Goal: Task Accomplishment & Management: Use online tool/utility

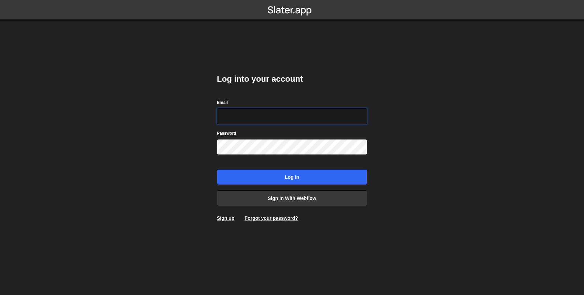
type input "hello@nikolajakimovik.com"
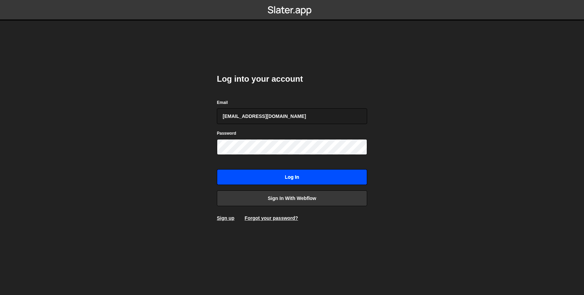
click at [294, 174] on input "Log in" at bounding box center [292, 177] width 150 height 16
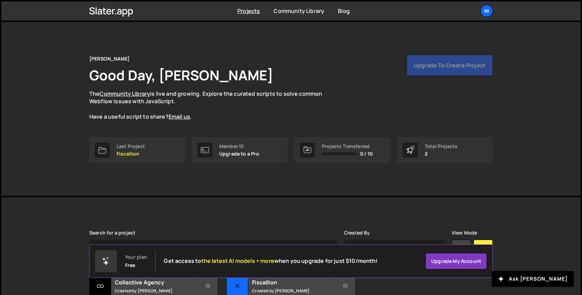
scroll to position [57, 0]
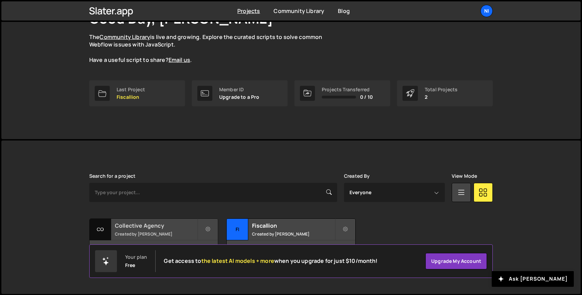
click at [185, 232] on small "Created by [PERSON_NAME]" at bounding box center [156, 234] width 82 height 6
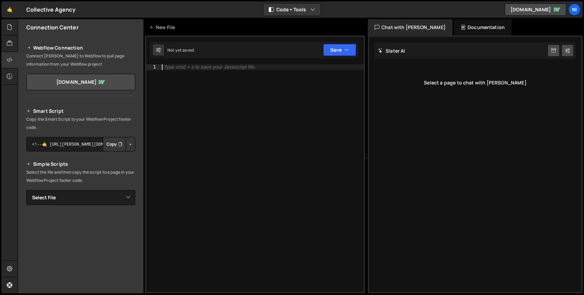
click at [248, 104] on div "Type cmd + s to save your Javascript file." at bounding box center [262, 183] width 203 height 239
click at [11, 9] on link "🤙" at bounding box center [9, 9] width 17 height 16
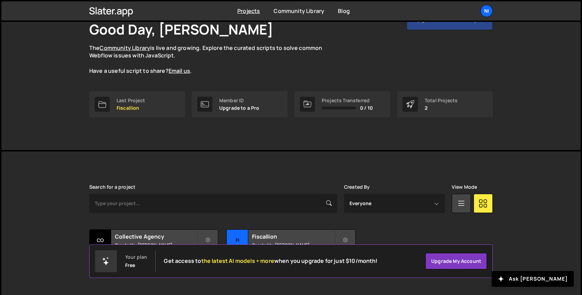
scroll to position [57, 0]
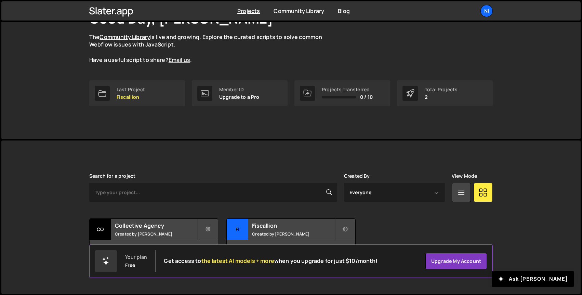
click at [208, 228] on icon at bounding box center [207, 229] width 5 height 7
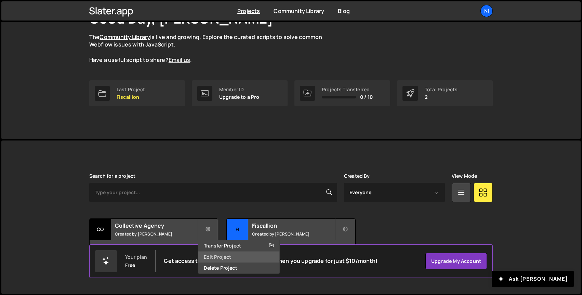
click at [216, 254] on link "Edit Project" at bounding box center [238, 257] width 81 height 11
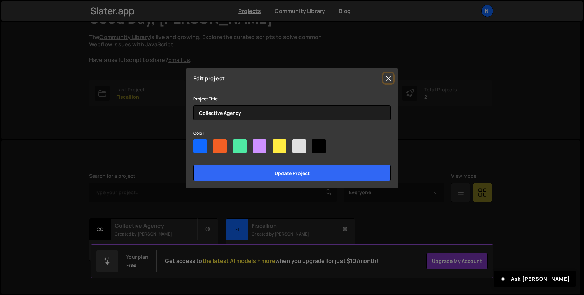
click at [391, 77] on button "Close" at bounding box center [388, 78] width 10 height 10
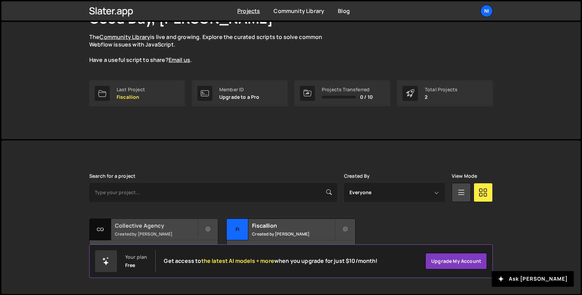
click at [124, 227] on h2 "Collective Agency" at bounding box center [156, 226] width 82 height 8
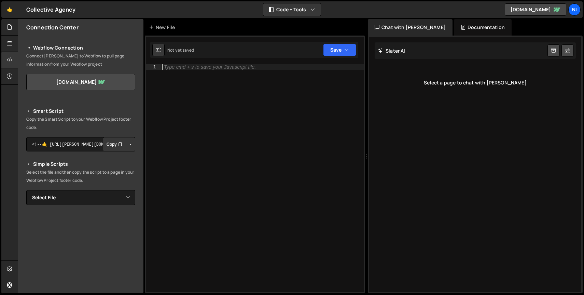
click at [217, 128] on div "Type cmd + s to save your Javascript file." at bounding box center [262, 183] width 203 height 239
click at [99, 87] on link "[DOMAIN_NAME]" at bounding box center [80, 82] width 109 height 16
click at [9, 33] on div at bounding box center [9, 27] width 17 height 16
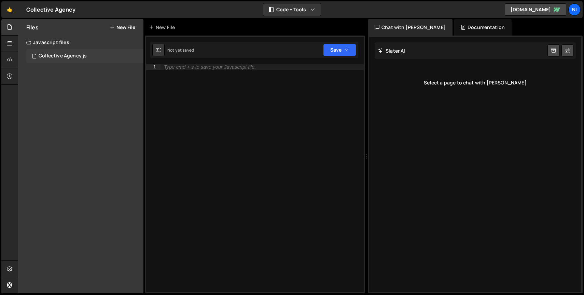
click at [42, 56] on div "Collective Agency.js" at bounding box center [63, 56] width 48 height 6
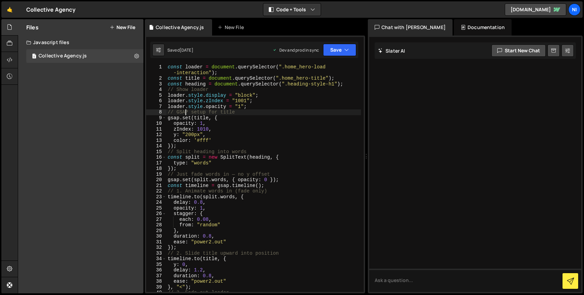
click at [185, 112] on div "const loader = document . querySelector ( ".home_hero-load -interaction" ) ; co…" at bounding box center [263, 186] width 195 height 245
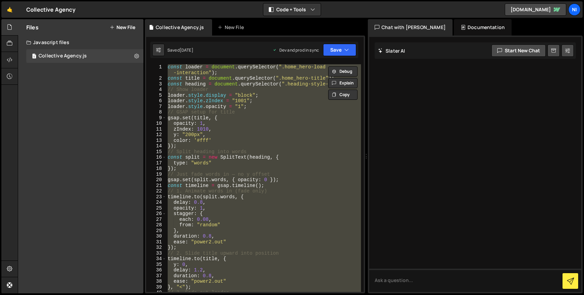
click at [277, 131] on div "const loader = document . querySelector ( ".home_hero-load -interaction" ) ; co…" at bounding box center [263, 178] width 195 height 228
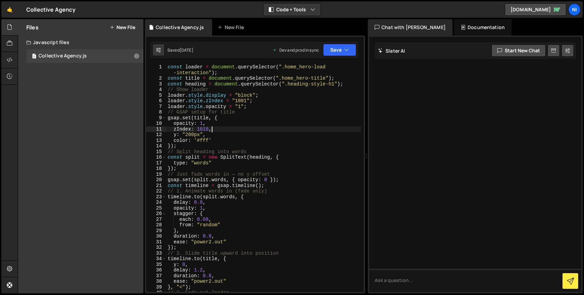
click at [277, 131] on div "const loader = document . querySelector ( ".home_hero-load -interaction" ) ; co…" at bounding box center [263, 186] width 195 height 245
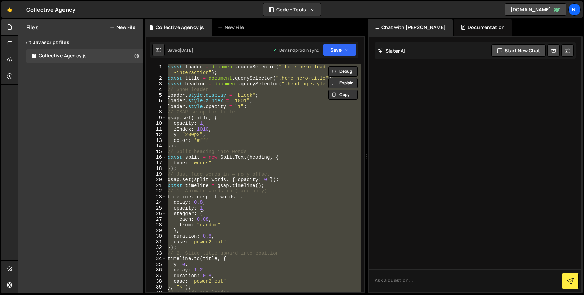
click at [332, 122] on div "const loader = document . querySelector ( ".home_hero-load -interaction" ) ; co…" at bounding box center [263, 178] width 195 height 228
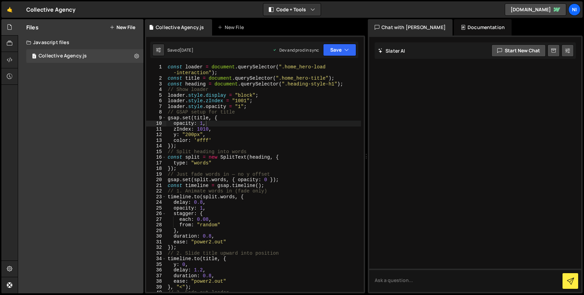
click at [432, 127] on div at bounding box center [475, 164] width 212 height 255
click at [284, 106] on div "const loader = document . querySelector ( ".home_hero-load -interaction" ) ; co…" at bounding box center [263, 186] width 195 height 245
type textarea "});"
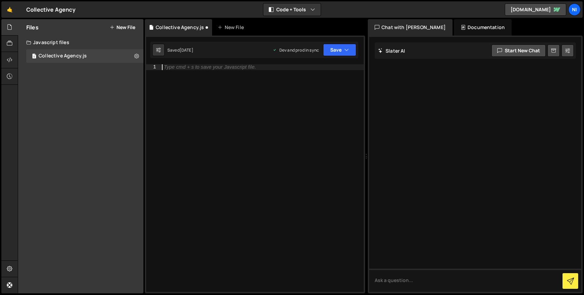
type textarea "});"
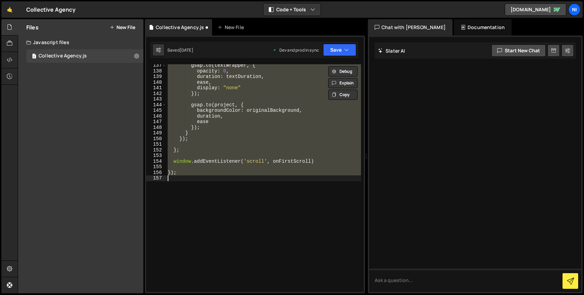
scroll to position [791, 0]
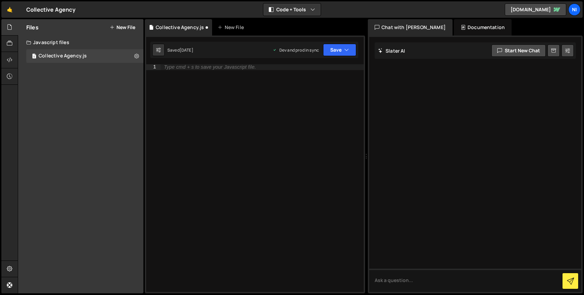
click at [345, 56] on div "Saved [DATE] Dev and prod in sync Upgrade to Edit Save Save to Staging S Saved …" at bounding box center [254, 50] width 208 height 16
click at [351, 50] on button "Save" at bounding box center [339, 50] width 33 height 12
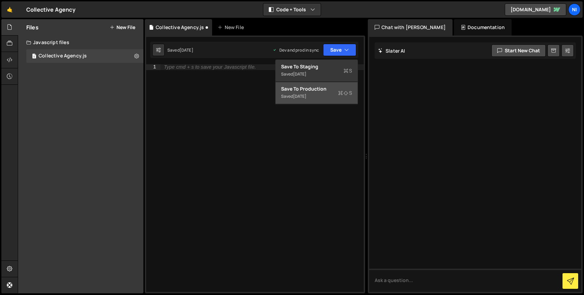
click at [325, 90] on div "Save to Production S" at bounding box center [316, 88] width 71 height 7
